Goal: Information Seeking & Learning: Learn about a topic

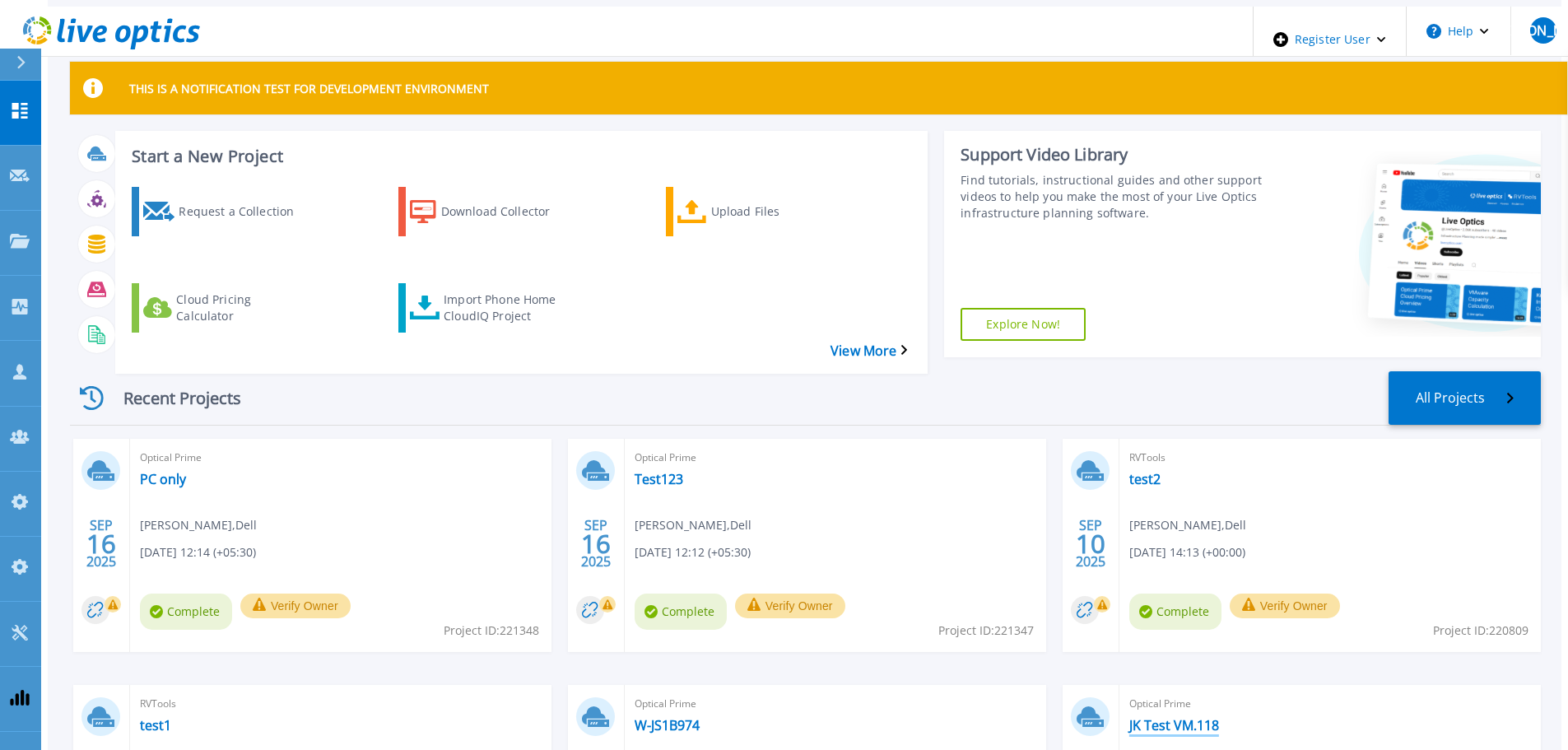
scroll to position [82, 0]
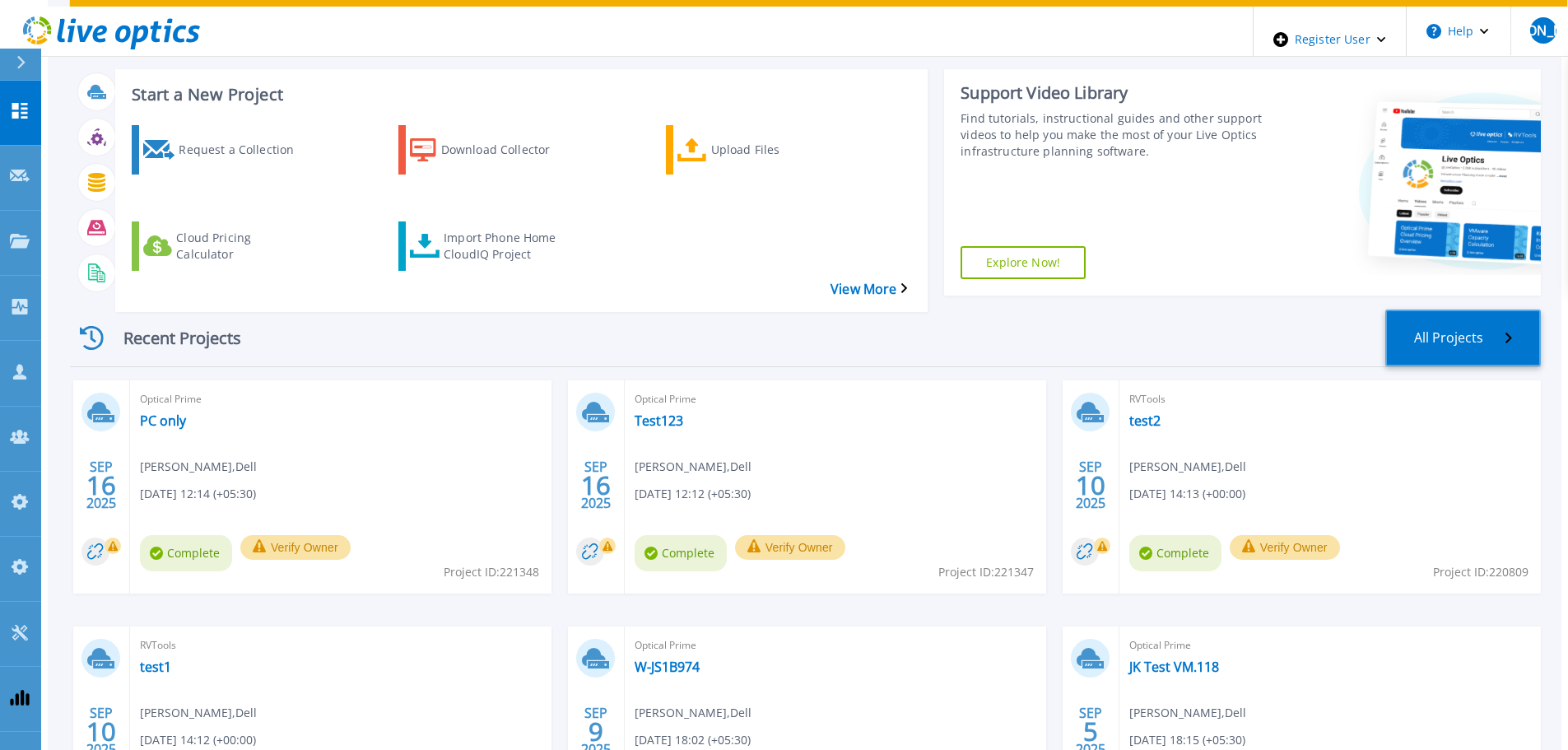
click at [1492, 309] on link "All Projects" at bounding box center [1463, 338] width 155 height 57
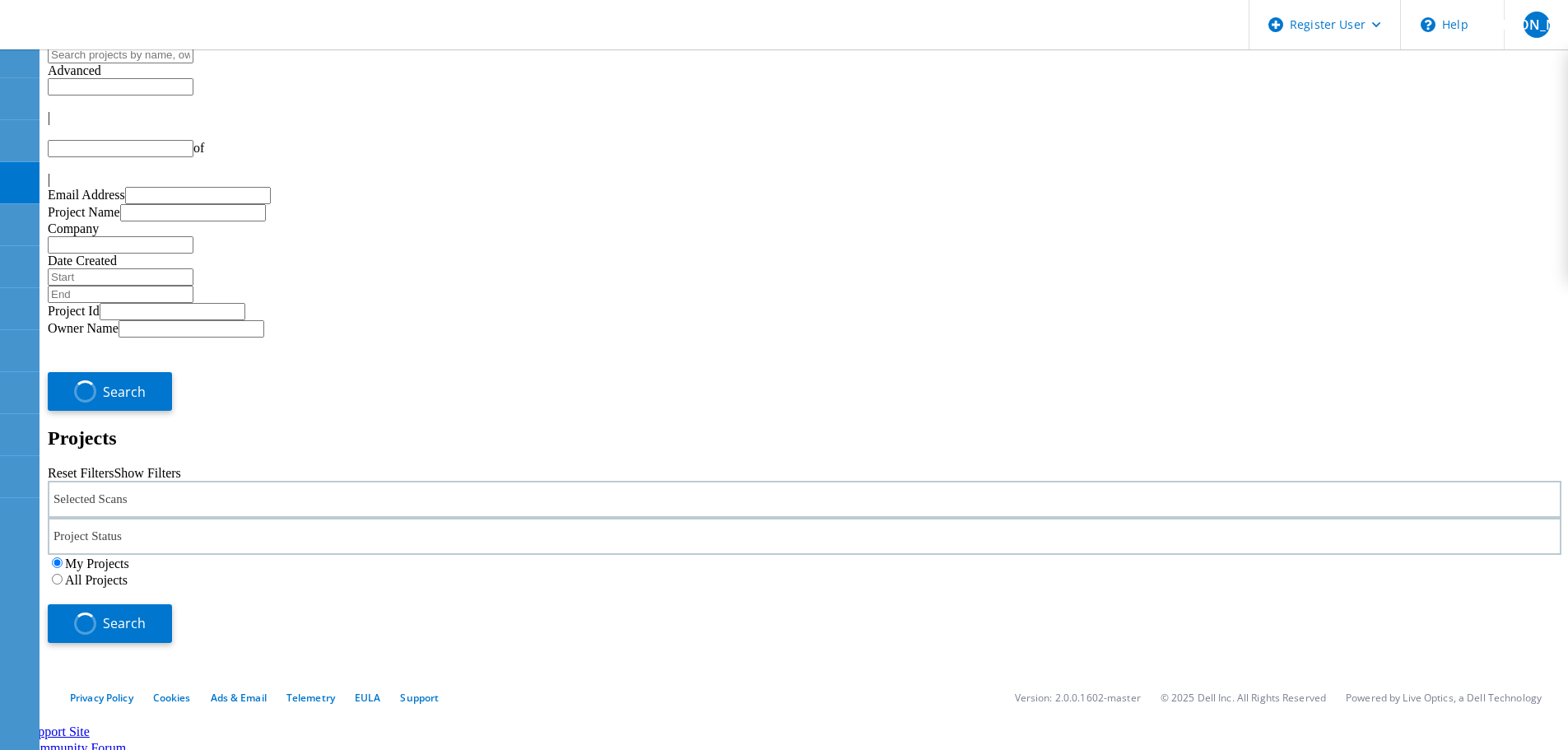
type input "1"
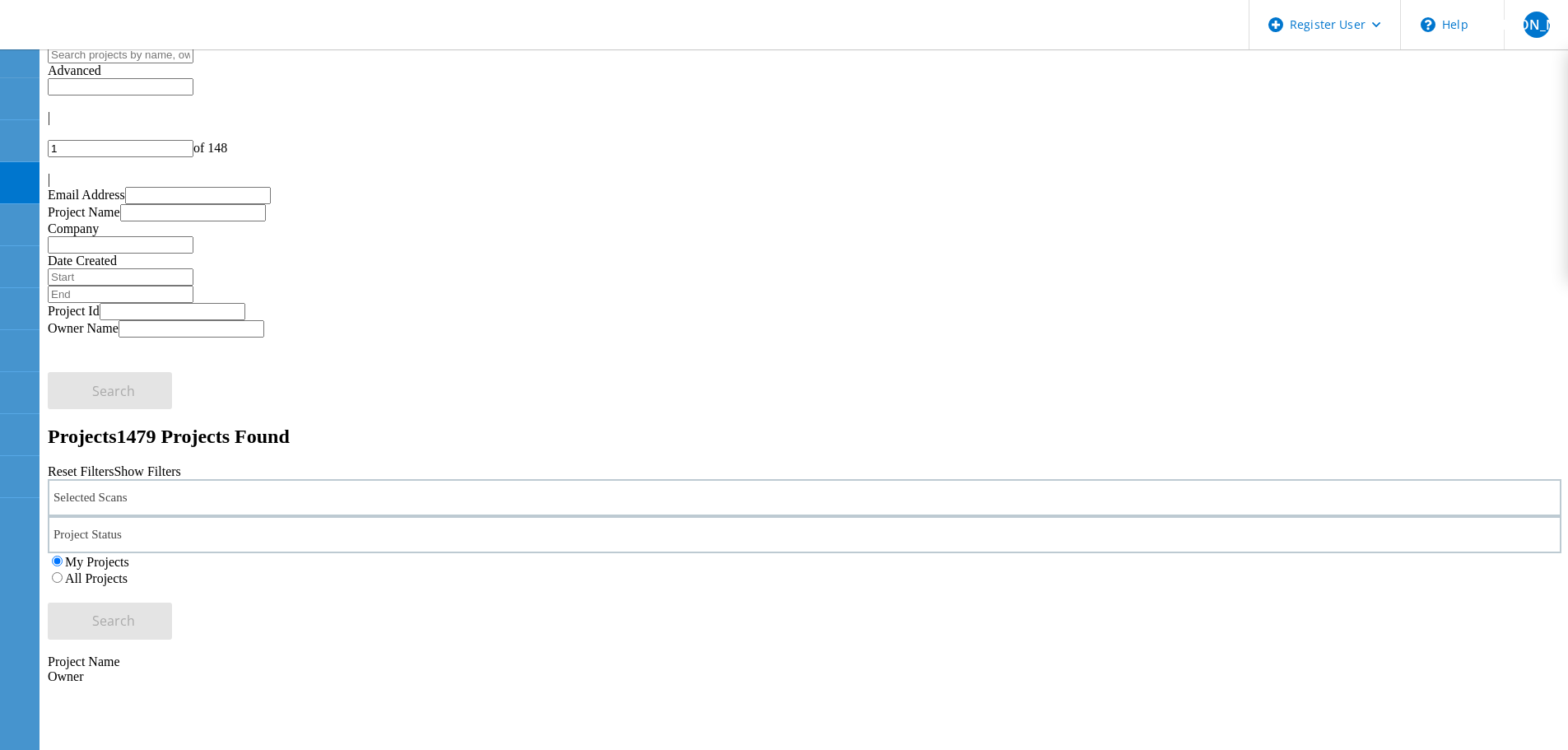
click at [194, 63] on input "text" at bounding box center [121, 55] width 146 height 17
drag, startPoint x: 1021, startPoint y: 226, endPoint x: 928, endPoint y: 194, distance: 98.4
click at [128, 571] on label "All Projects" at bounding box center [96, 578] width 63 height 14
click at [63, 572] on input "All Projects" at bounding box center [57, 577] width 10 height 10
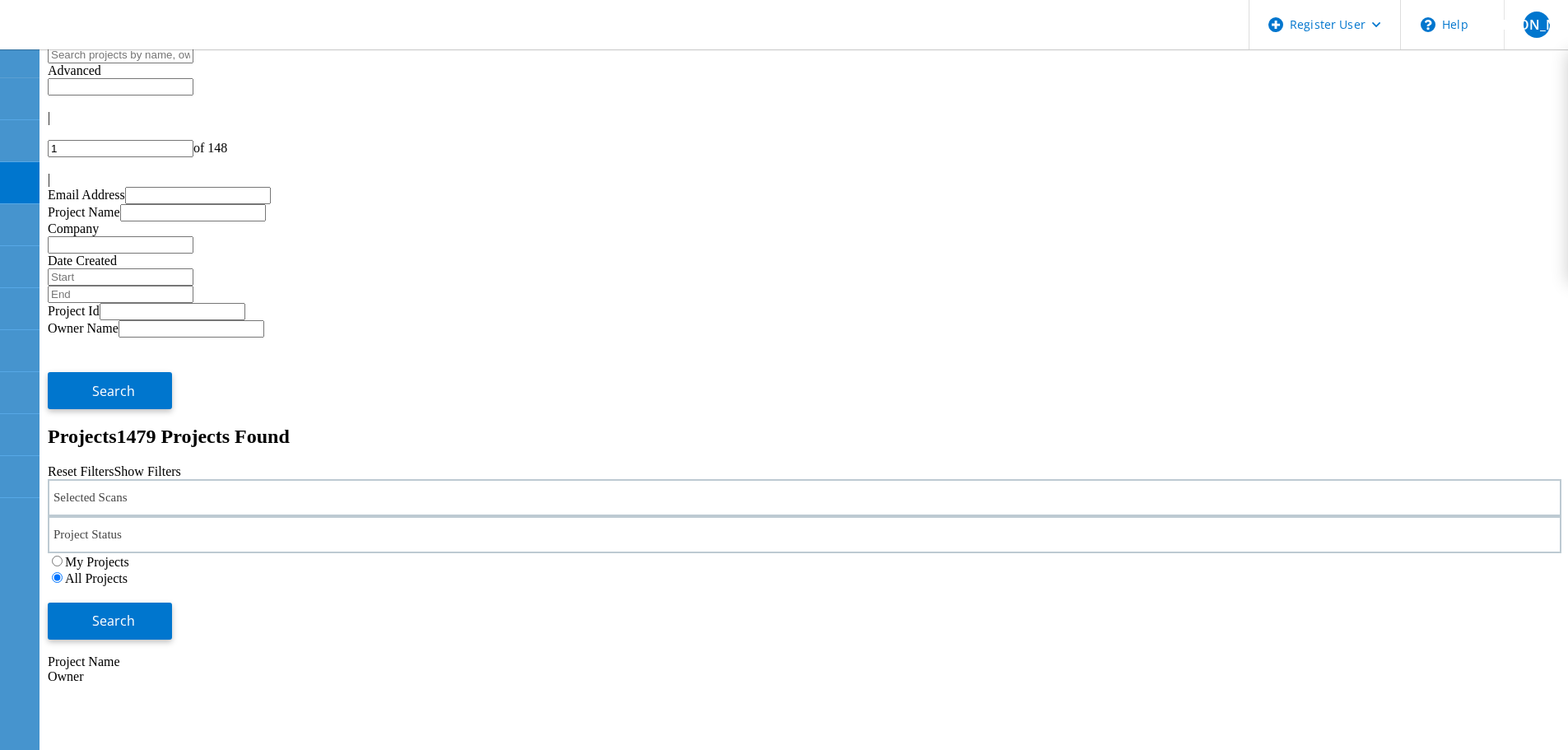
drag, startPoint x: 396, startPoint y: 45, endPoint x: 396, endPoint y: 75, distance: 30.0
click at [396, 49] on header "Register User \n Help Explore Helpful Articles Contact Support JA Dell Admin Us…" at bounding box center [784, 25] width 1568 height 50
click at [194, 63] on input "text" at bounding box center [121, 55] width 146 height 17
type input "gerry"
click at [172, 603] on button "Search" at bounding box center [110, 621] width 124 height 37
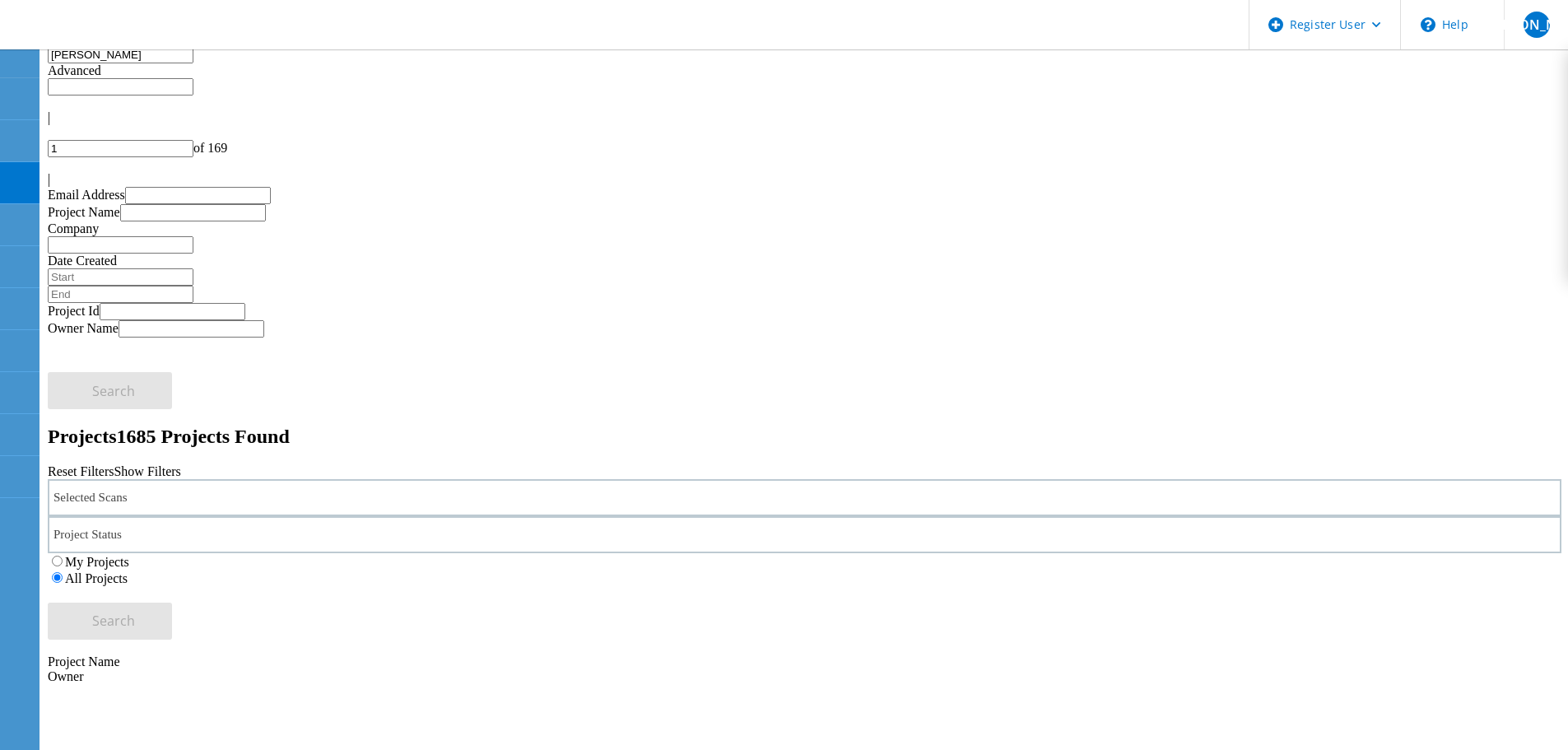
click at [326, 479] on div "Selected Scans" at bounding box center [804, 497] width 1513 height 37
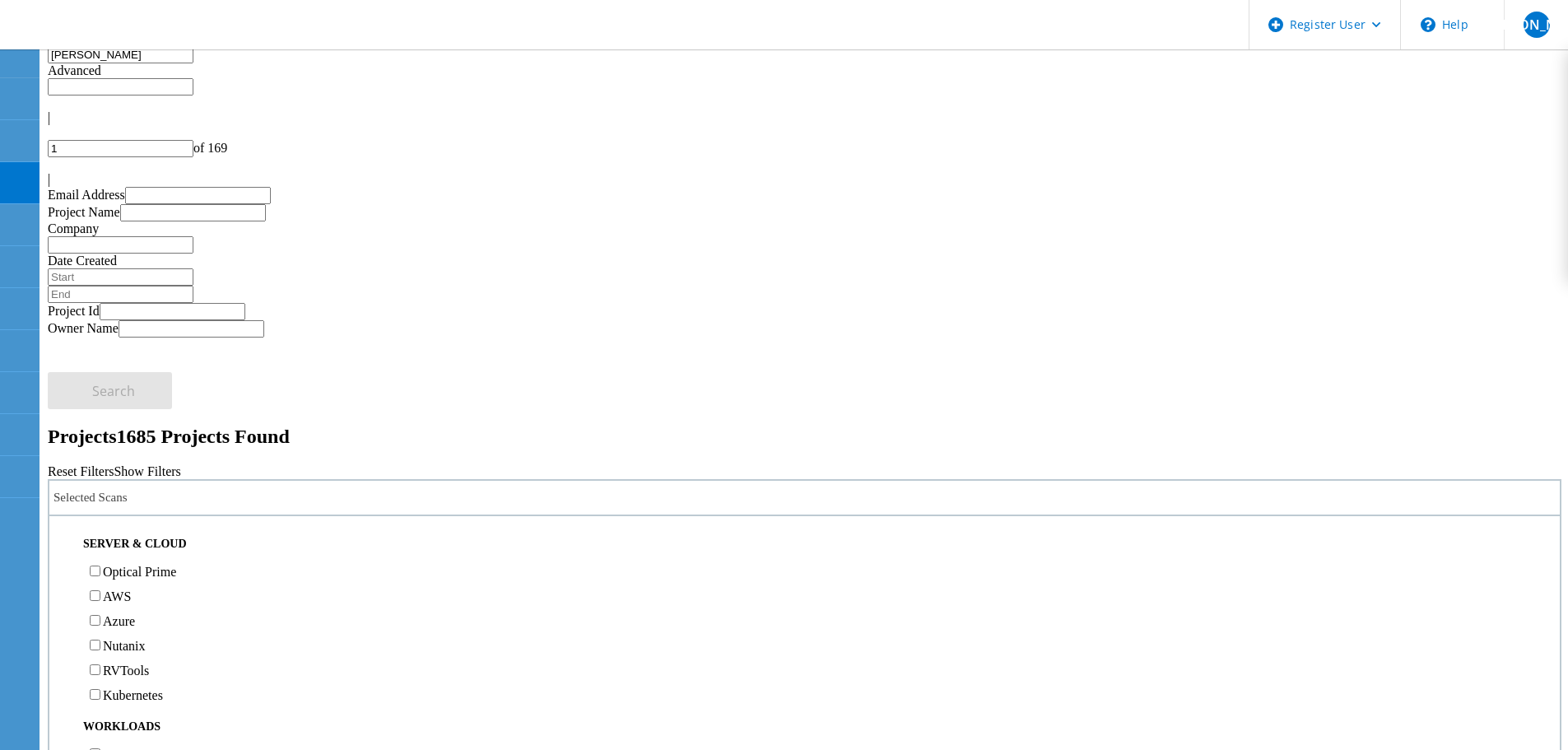
click at [175, 565] on label "Optical Prime" at bounding box center [139, 572] width 73 height 14
click at [100, 565] on input "Optical Prime" at bounding box center [95, 570] width 10 height 10
click at [135, 611] on span "Search" at bounding box center [114, 620] width 43 height 18
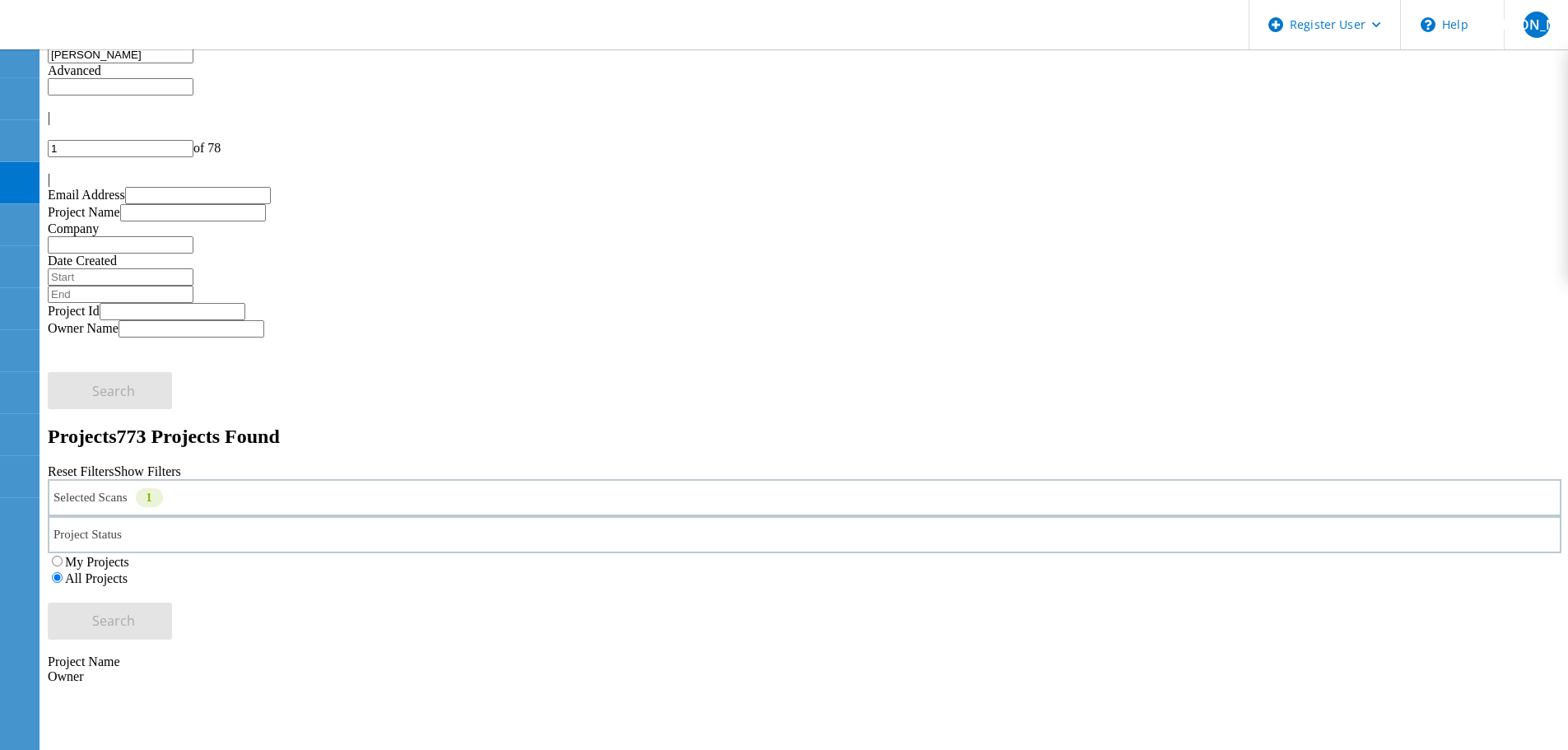
click at [16, 10] on use at bounding box center [16, 10] width 0 height 0
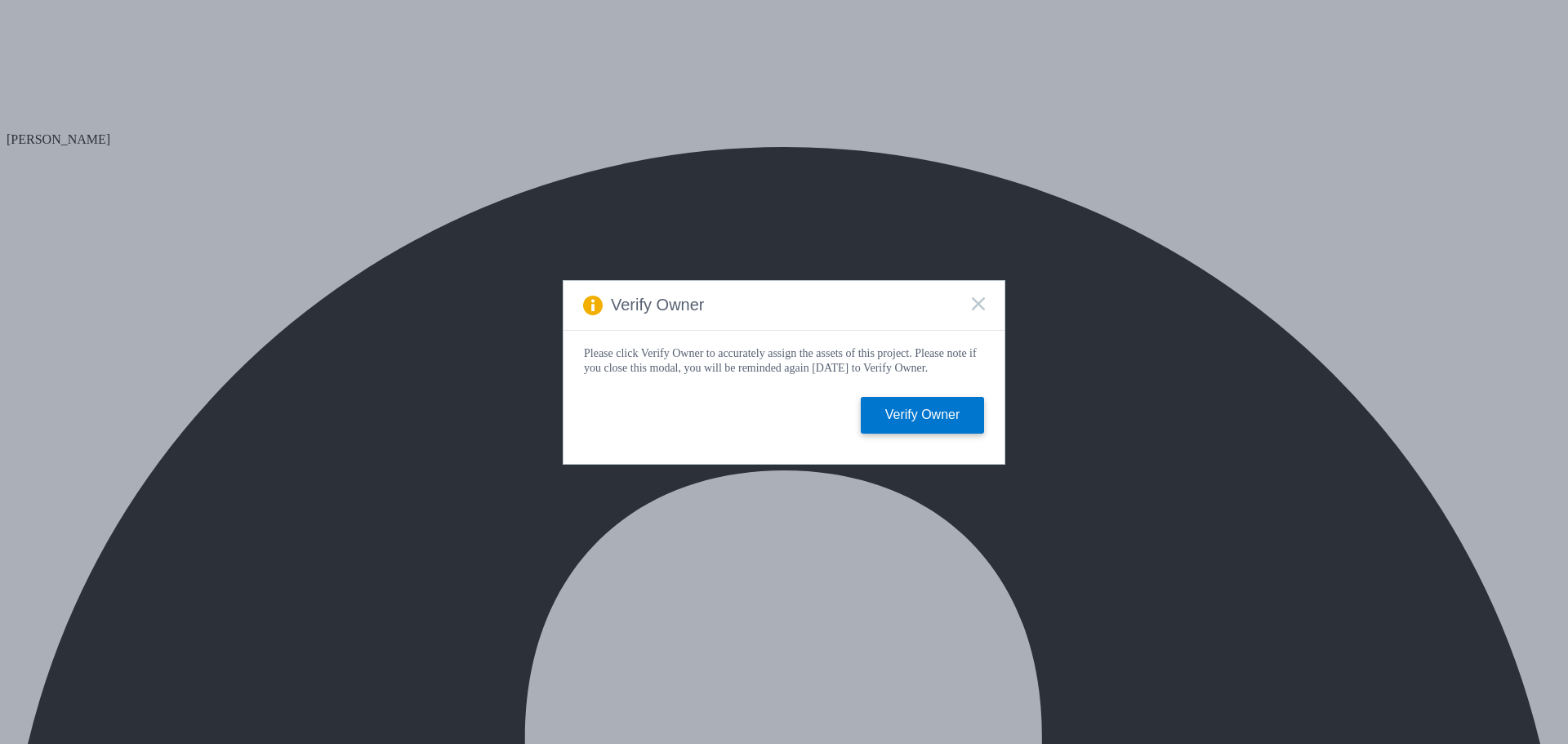
select select "USD"
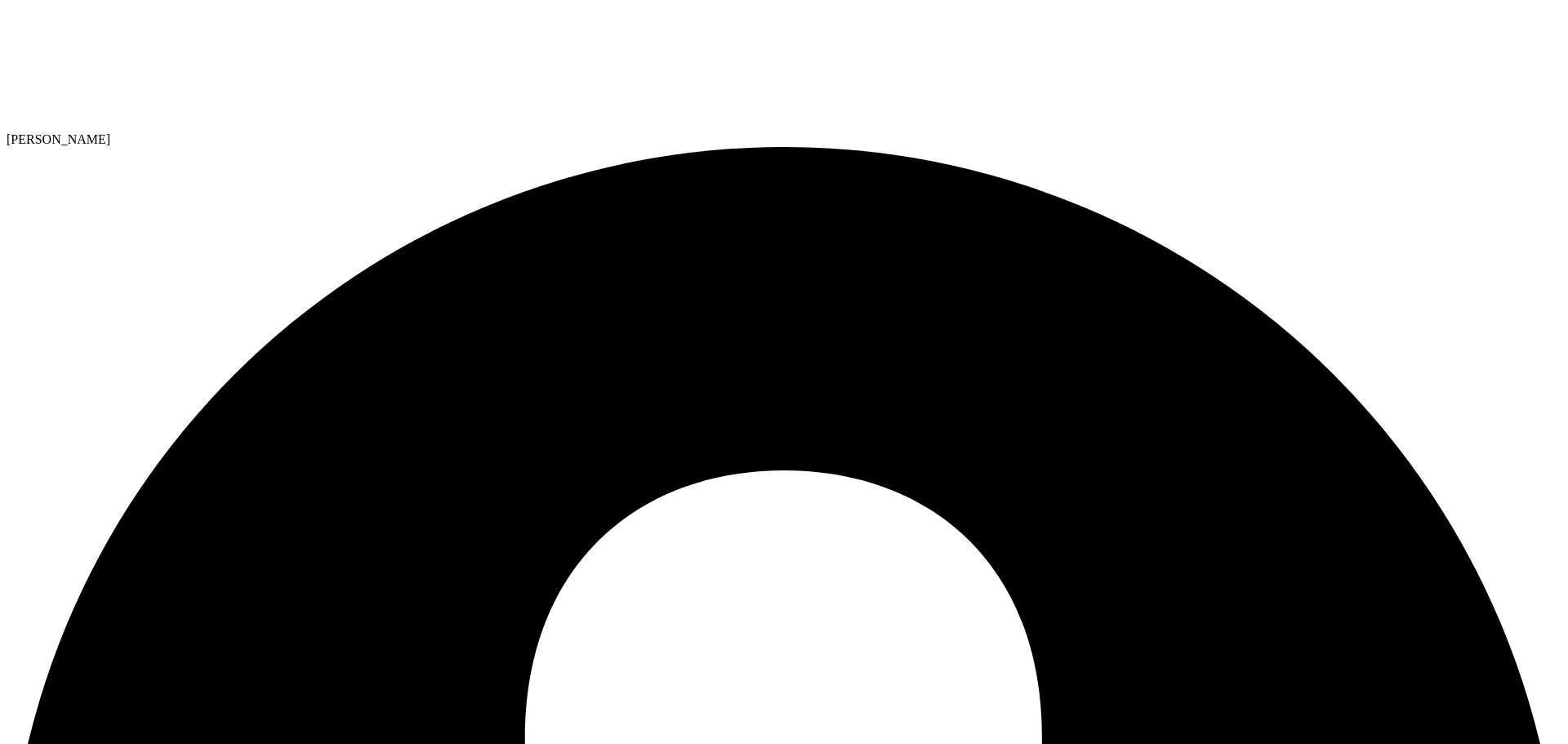
select select "USEast"
select select "USD"
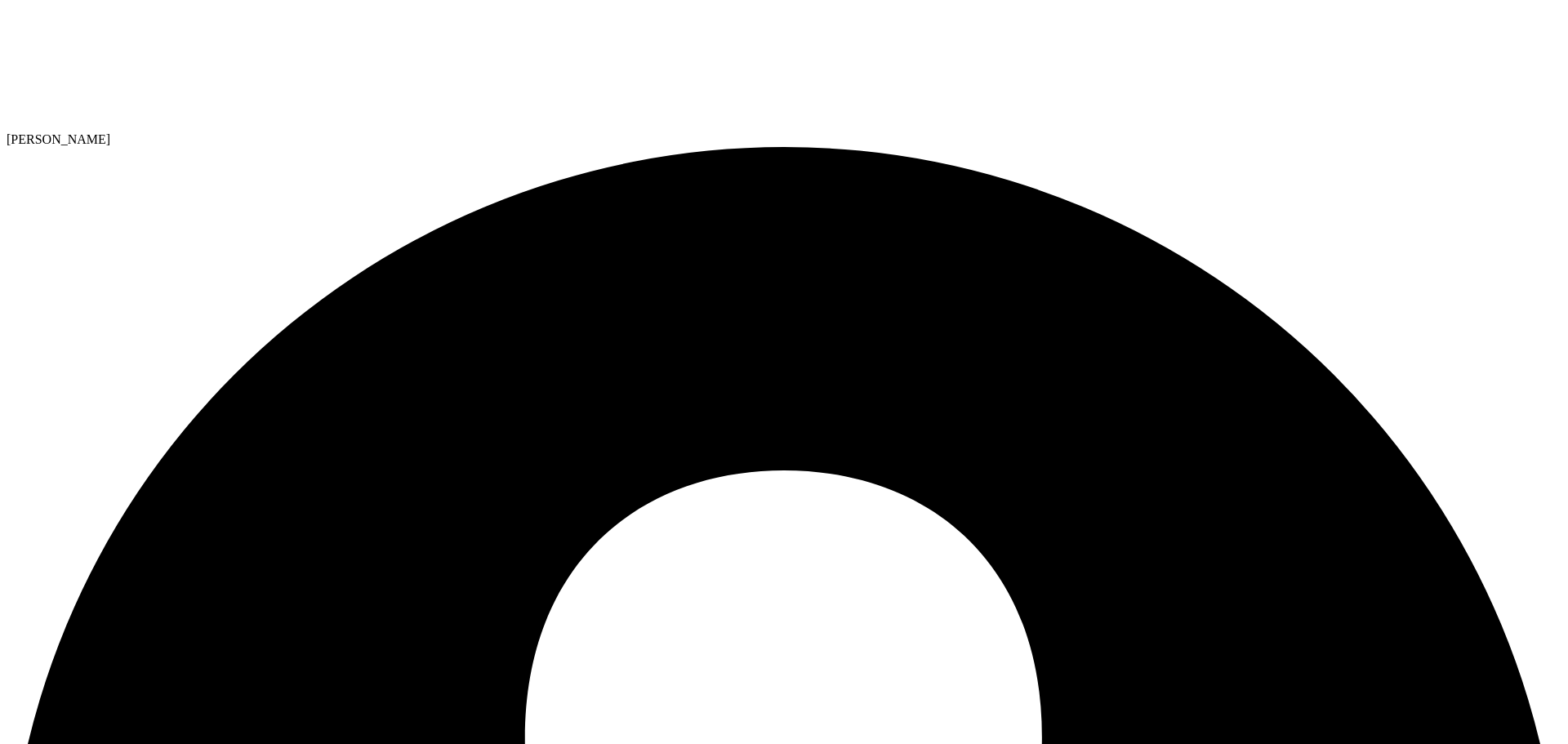
select select "USEast"
select select "USD"
radio input "true"
radio input "false"
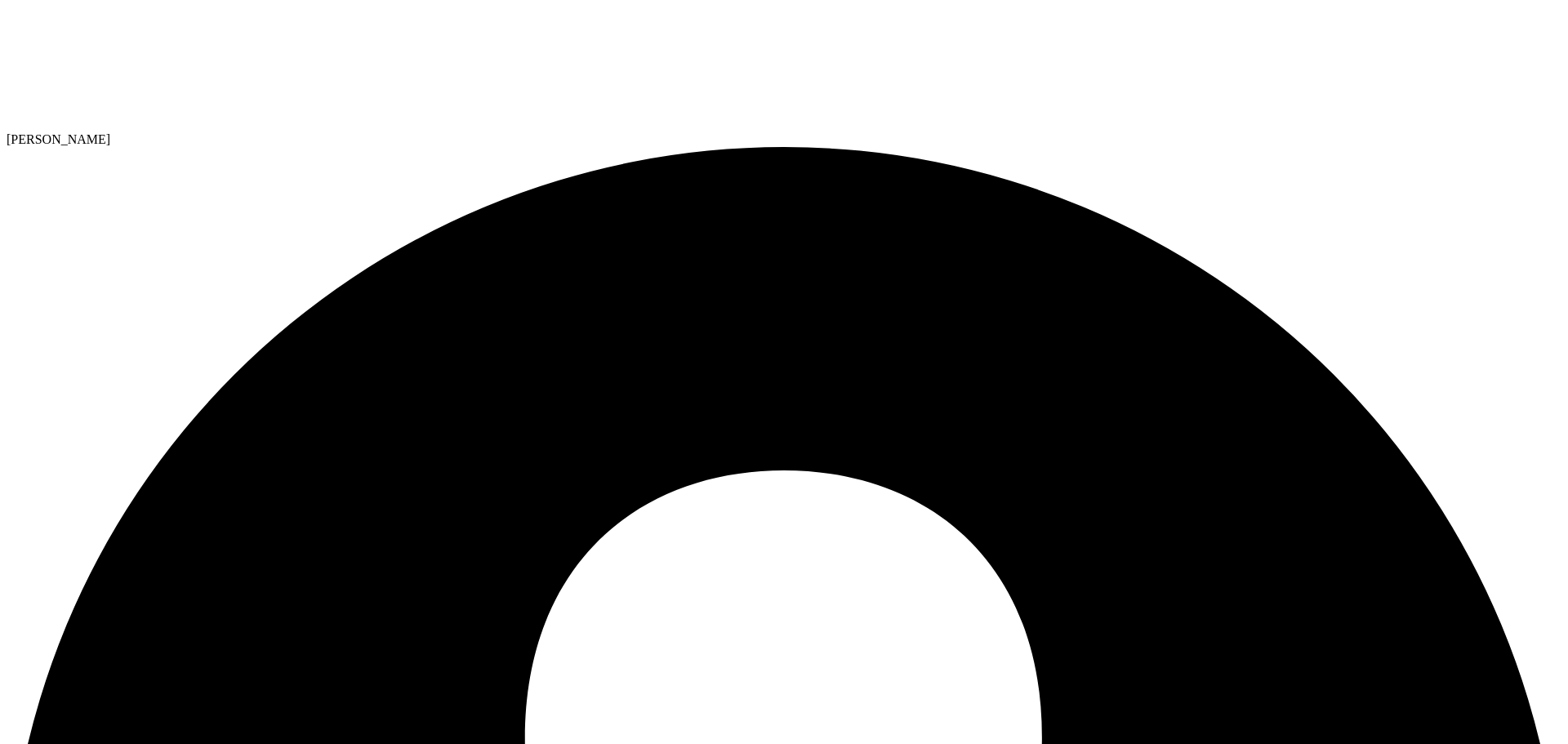
select select "USEast"
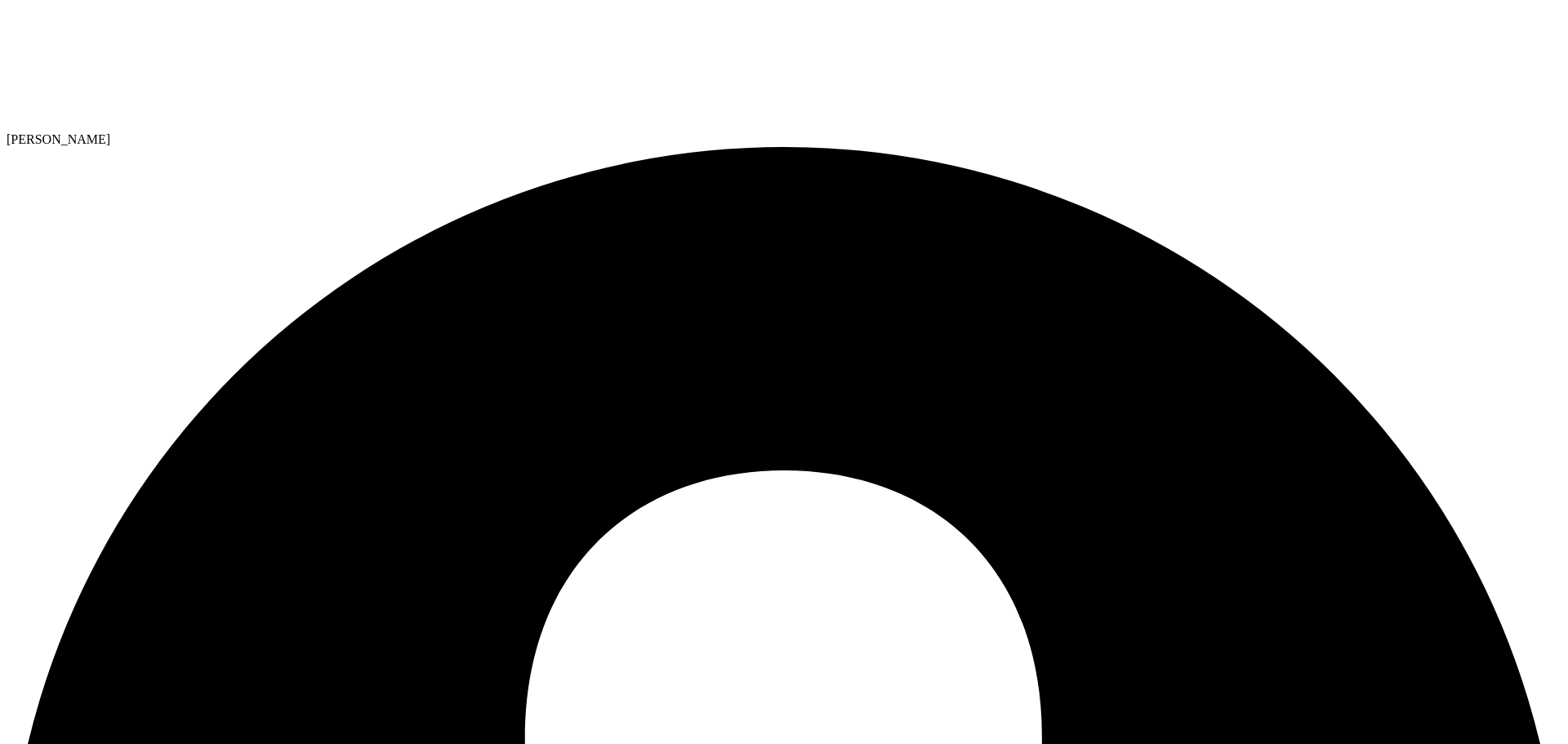
radio input "true"
radio input "false"
select select "USD"
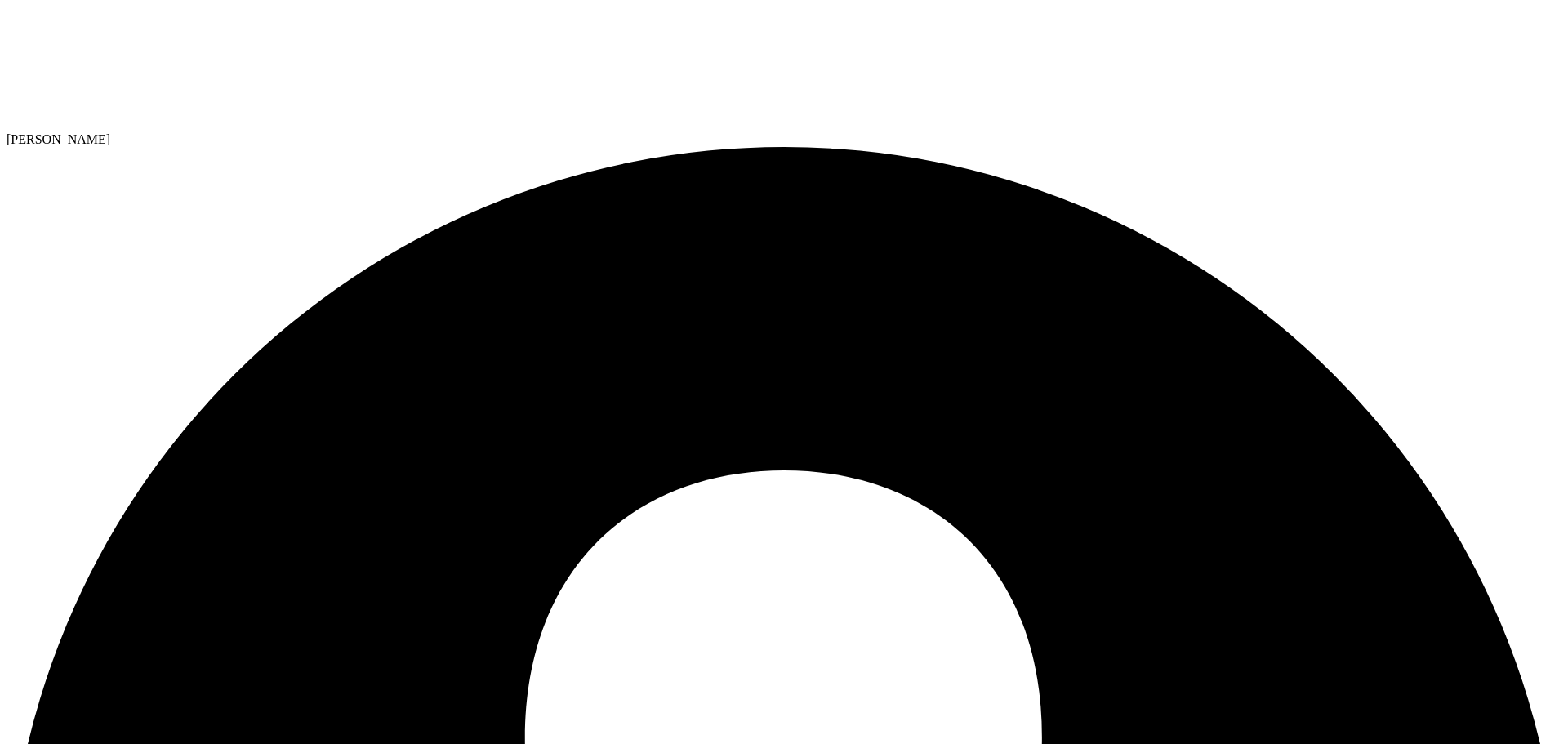
drag, startPoint x: 524, startPoint y: 120, endPoint x: 537, endPoint y: 143, distance: 26.4
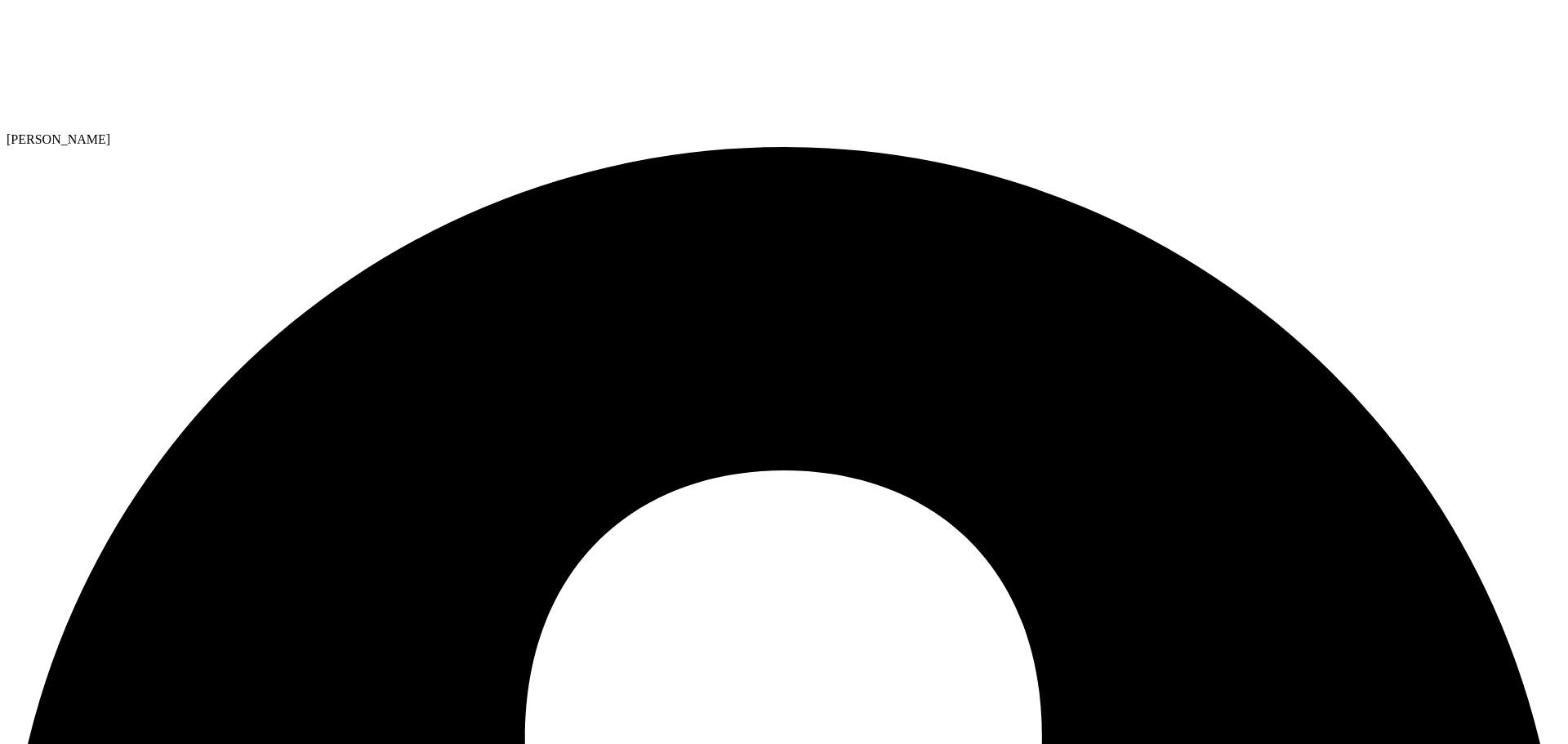
select select "USEast"
select select "USD"
radio input "true"
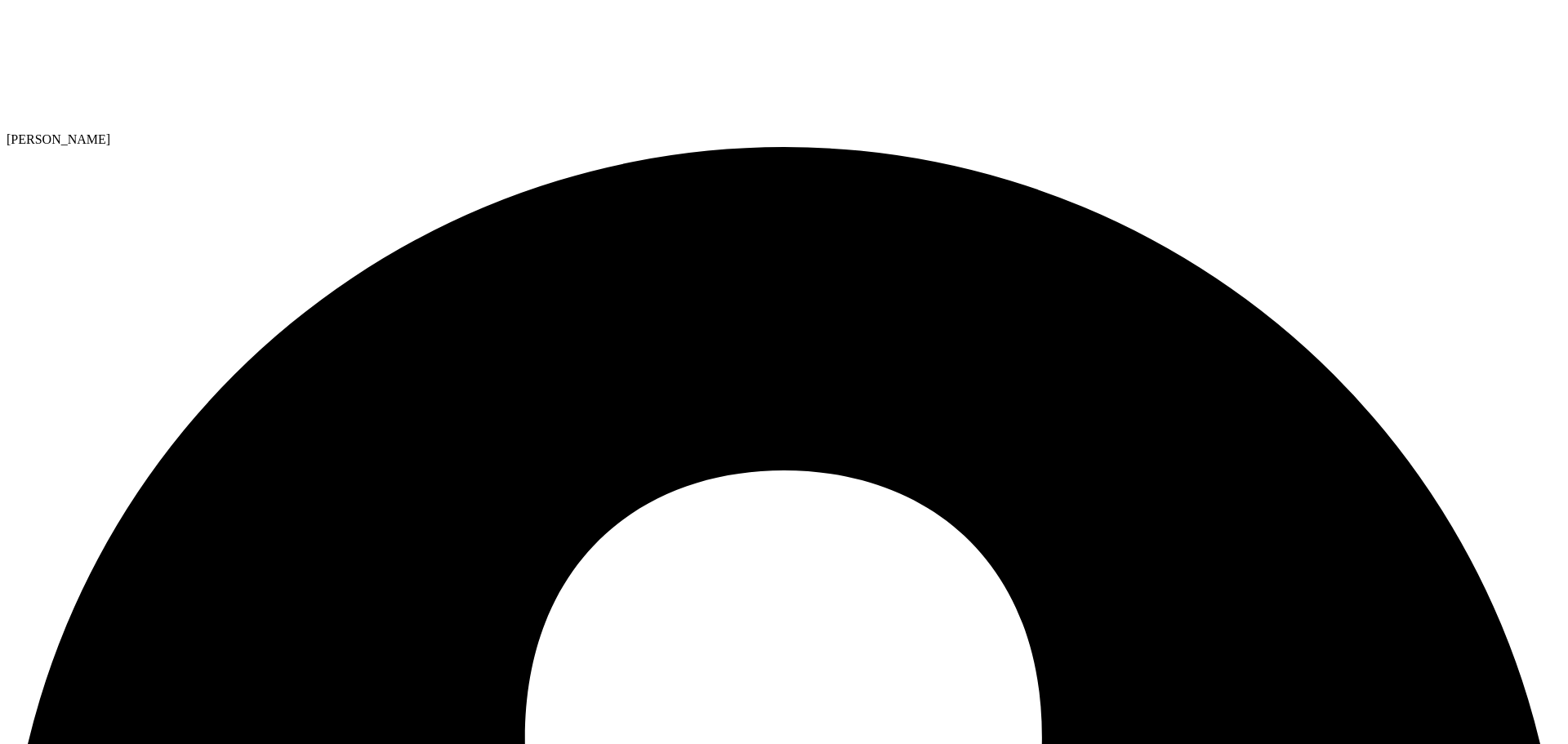
radio input "false"
drag, startPoint x: 517, startPoint y: 122, endPoint x: 556, endPoint y: 174, distance: 65.0
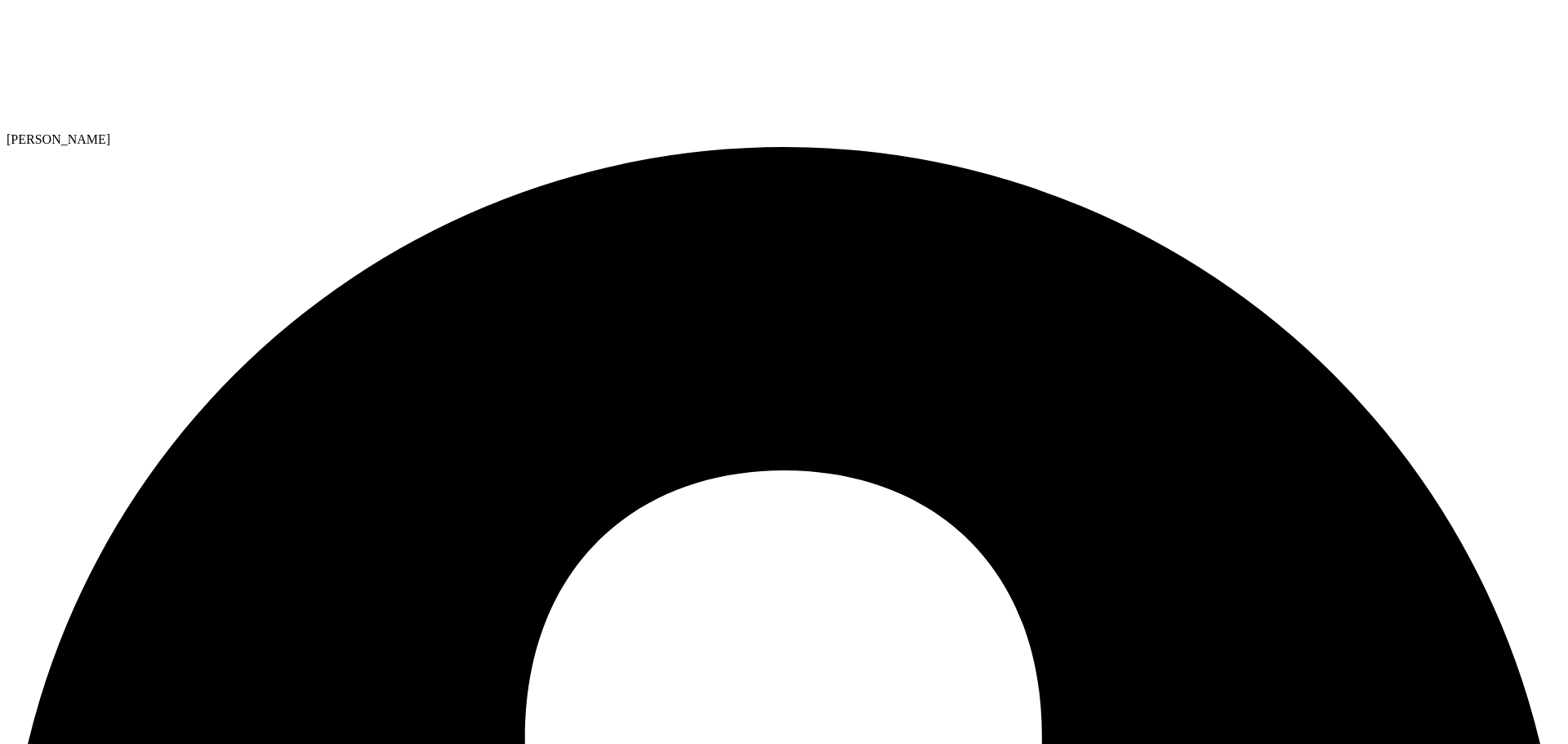
drag, startPoint x: 591, startPoint y: 186, endPoint x: 992, endPoint y: 202, distance: 401.3
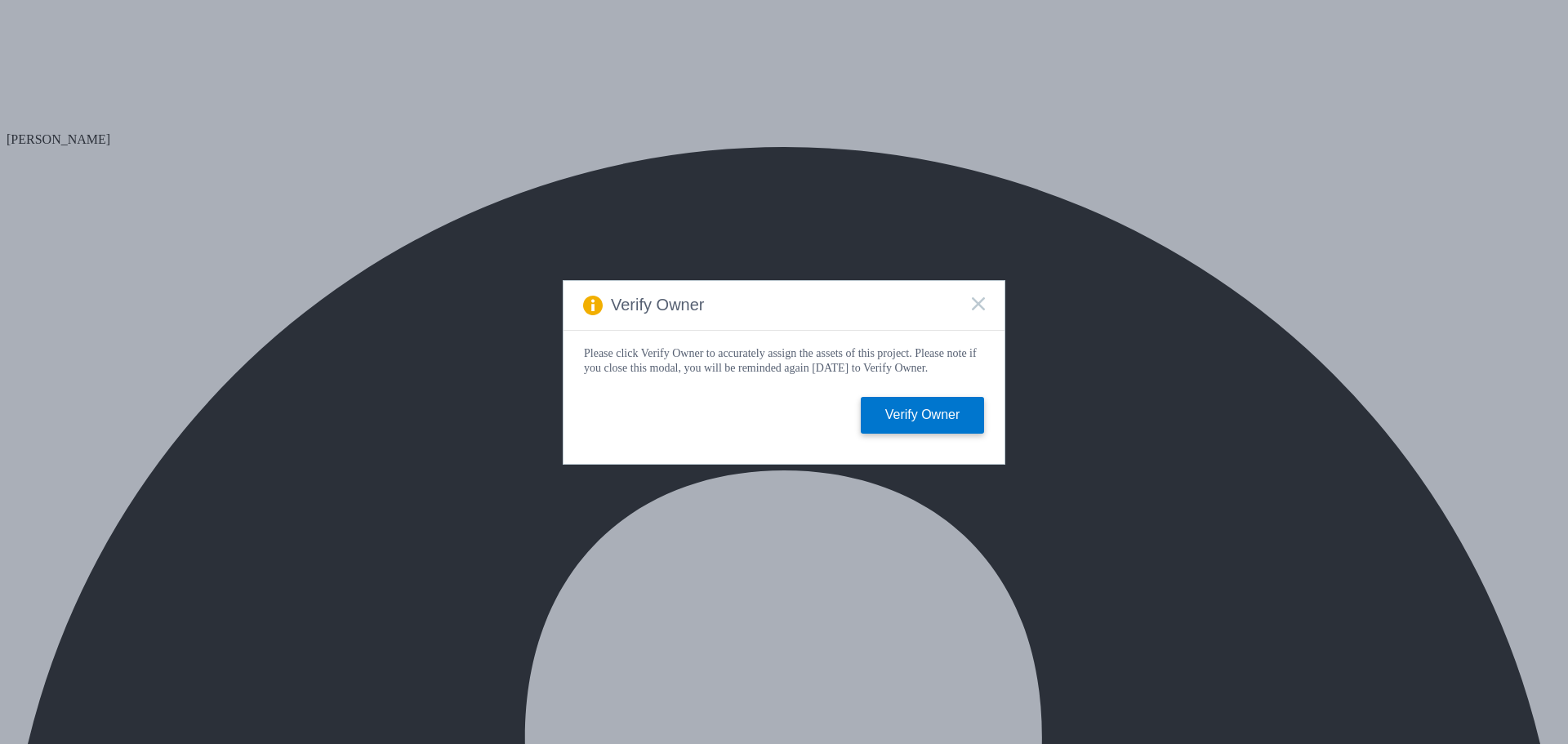
click at [978, 297] on icon at bounding box center [978, 303] width 13 height 13
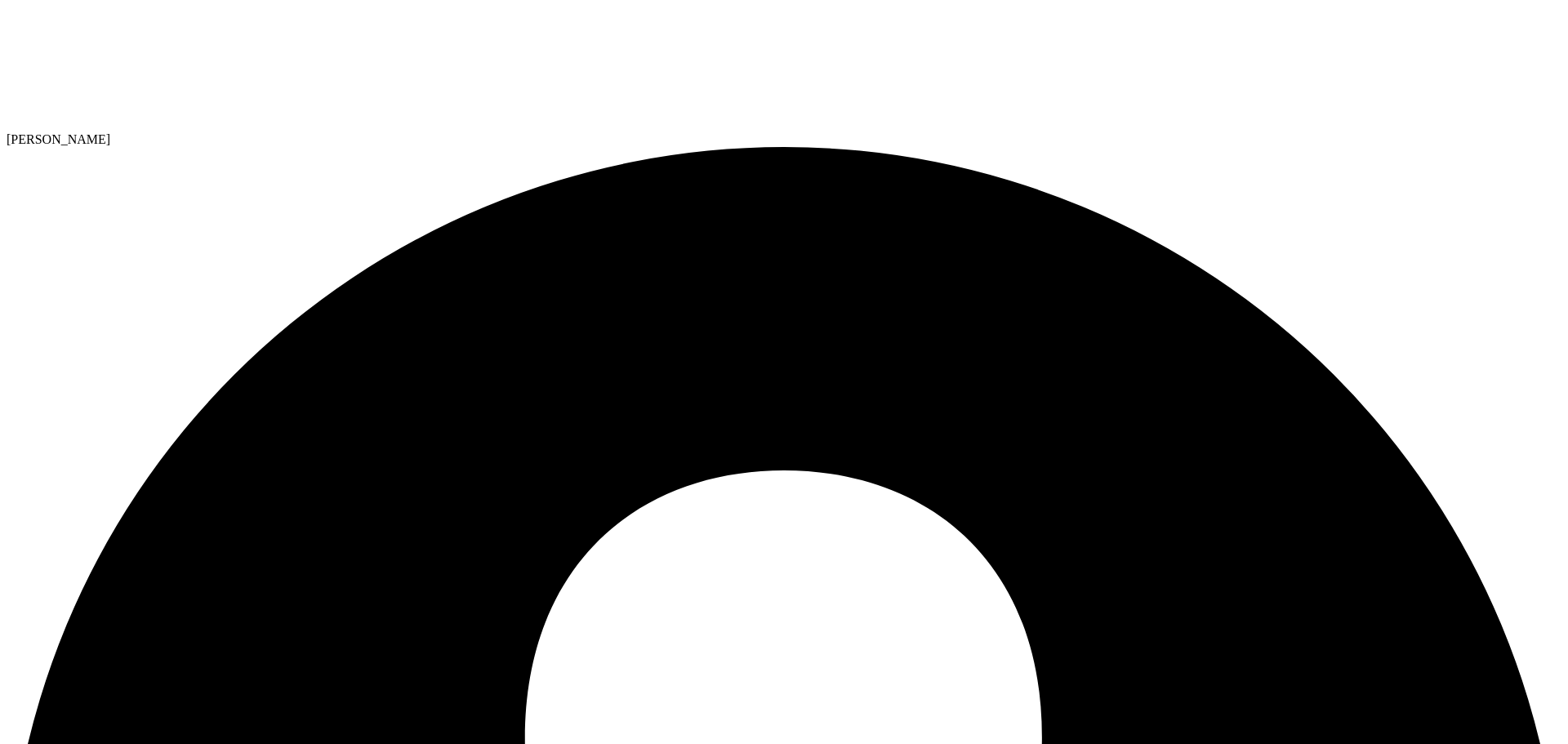
select select "USEast"
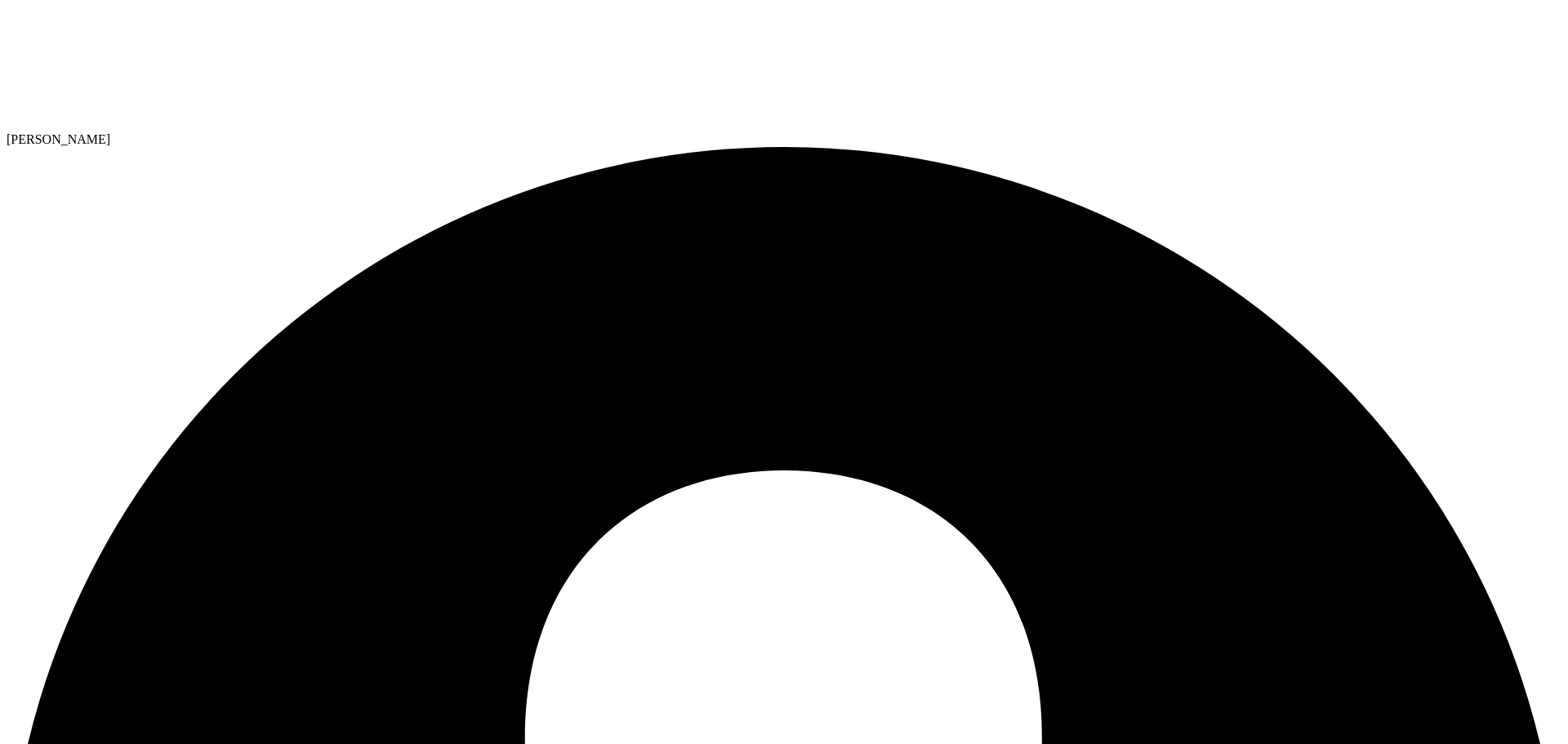
select select "USEast"
select select "USD"
radio input "true"
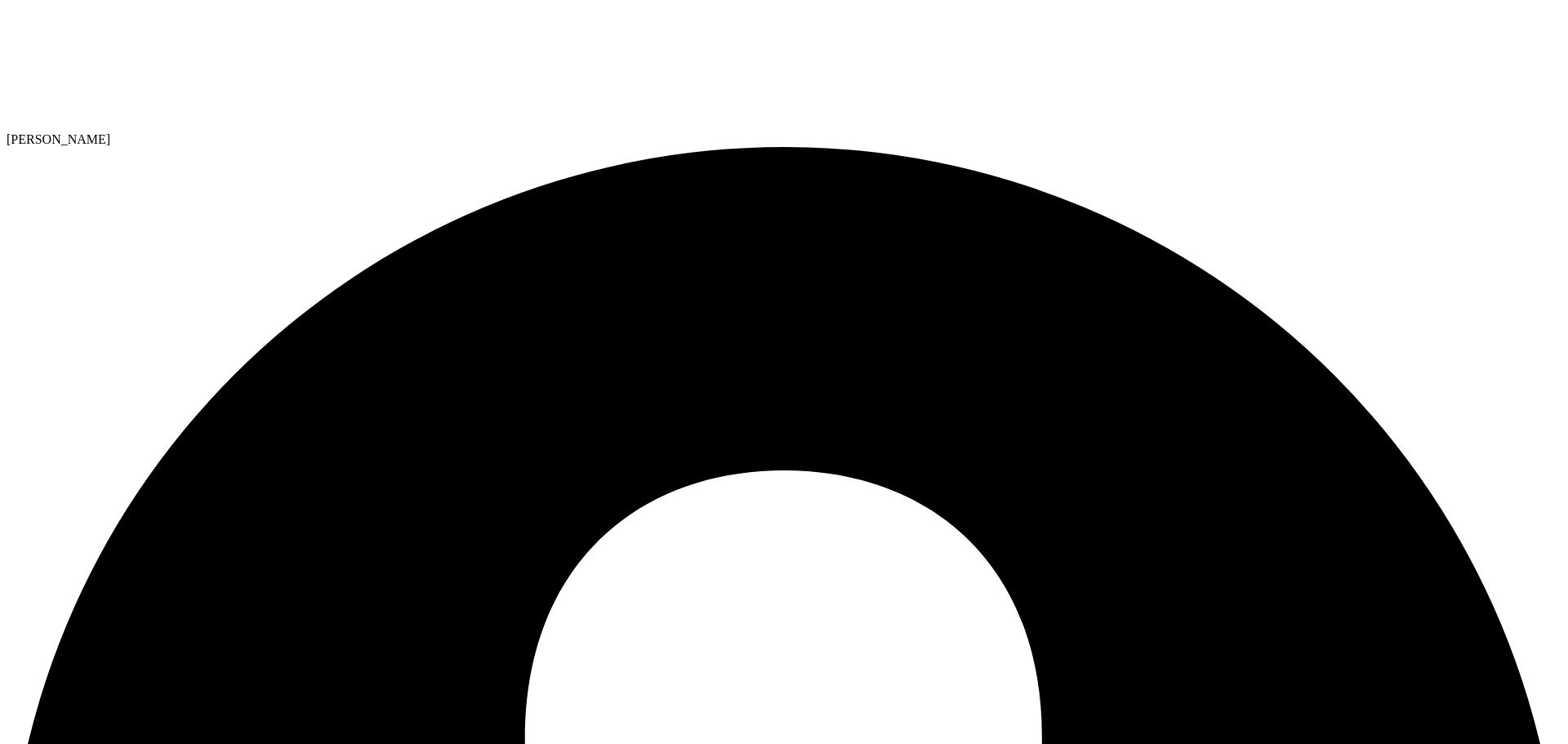
radio input "false"
drag, startPoint x: 322, startPoint y: 390, endPoint x: 619, endPoint y: 392, distance: 297.0
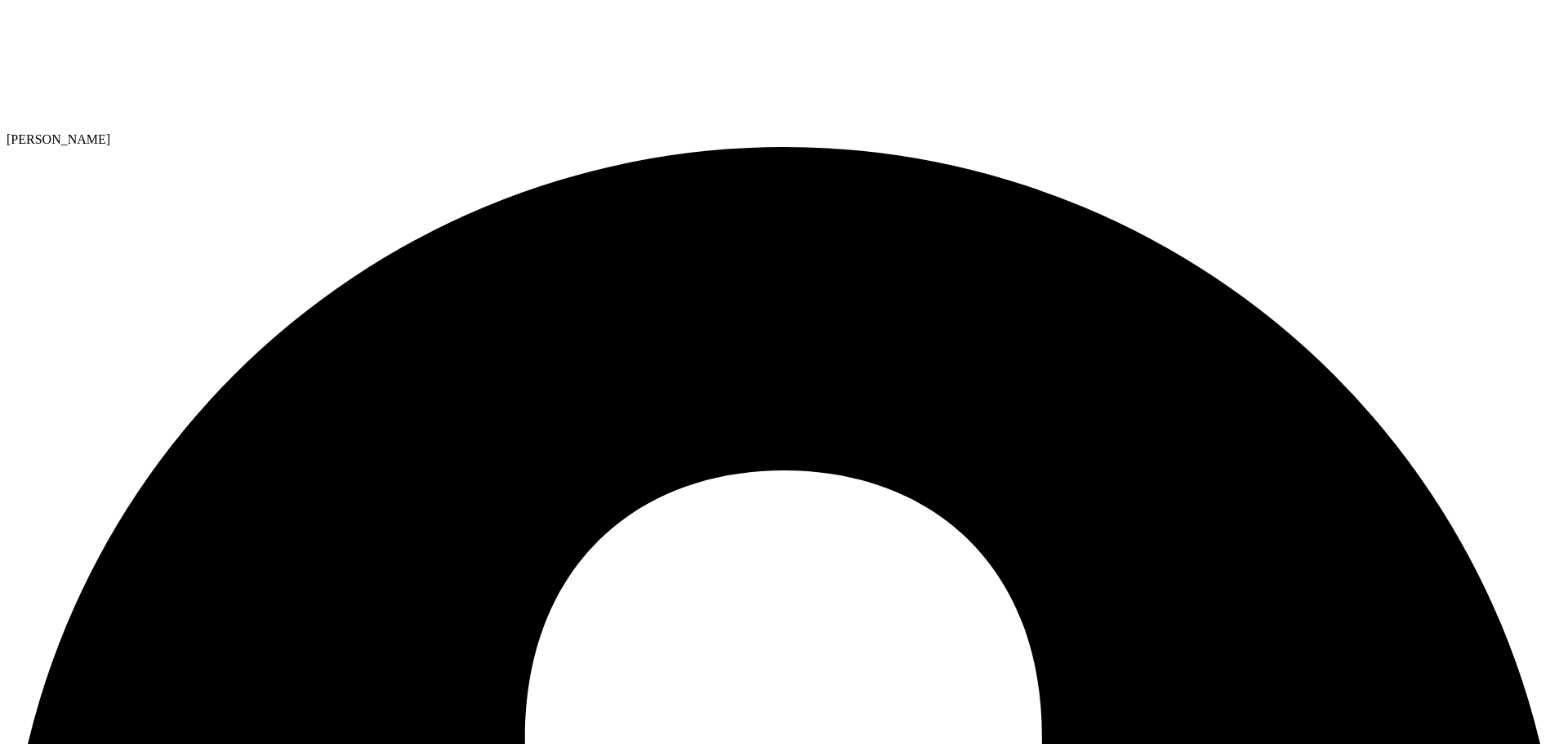
drag, startPoint x: 571, startPoint y: 378, endPoint x: 619, endPoint y: 383, distance: 48.3
drag, startPoint x: 87, startPoint y: 38, endPoint x: 120, endPoint y: 61, distance: 40.2
click at [87, 38] on icon at bounding box center [129, 68] width 245 height 122
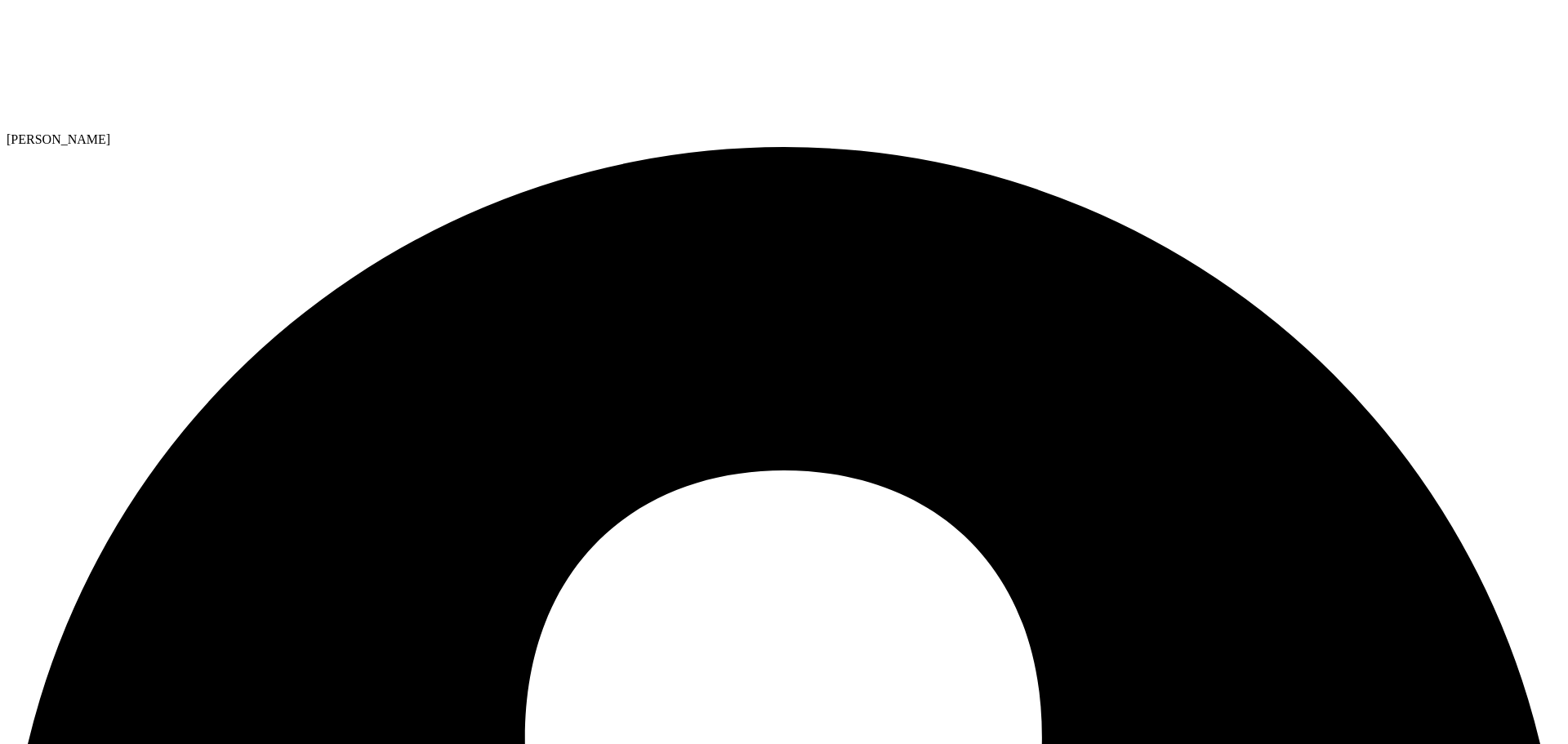
select select "USD"
select select "USEast"
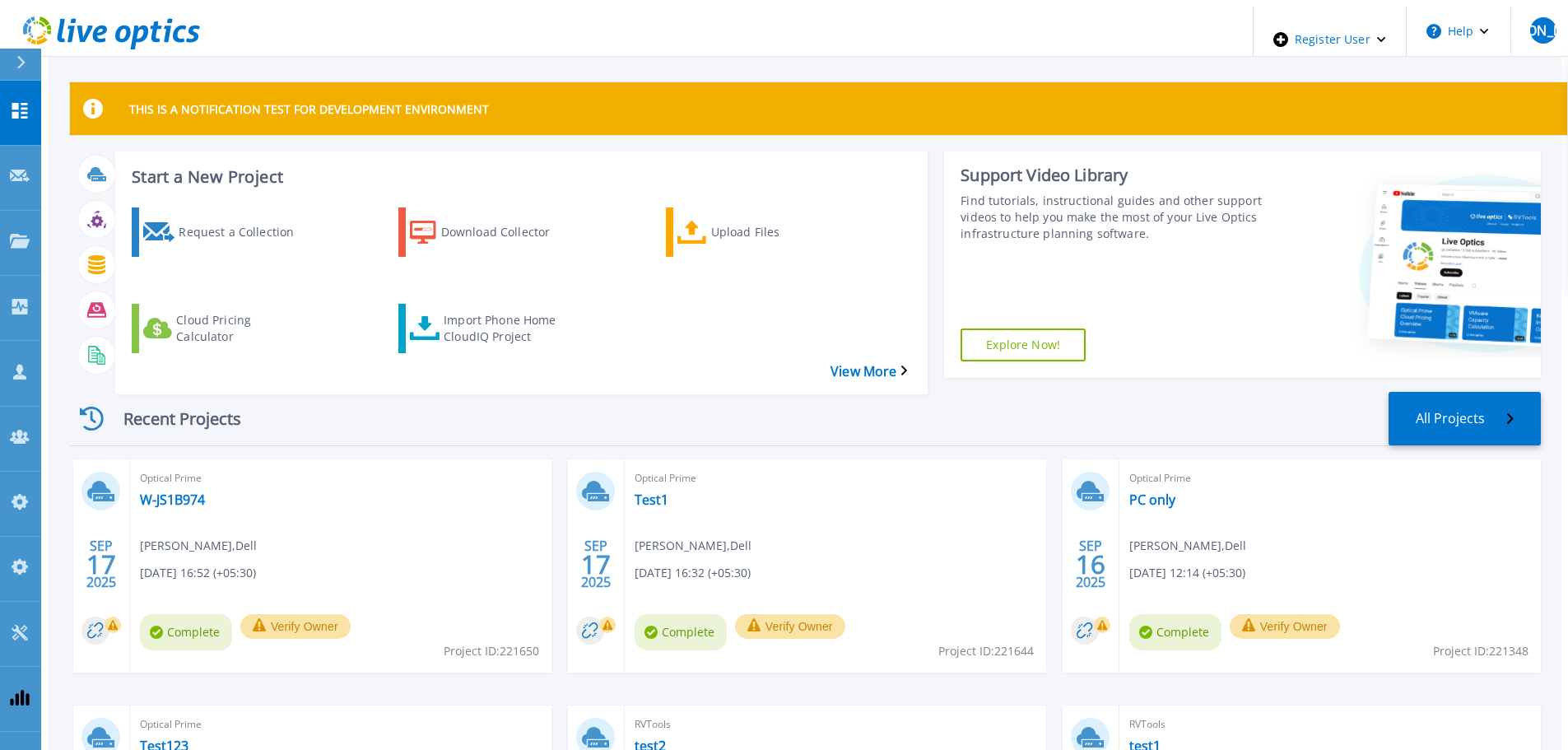
drag, startPoint x: 1037, startPoint y: 375, endPoint x: 1090, endPoint y: 405, distance: 60.9
click at [1037, 392] on div "Recent Projects All Projects" at bounding box center [805, 418] width 1470 height 54
